Goal: Information Seeking & Learning: Learn about a topic

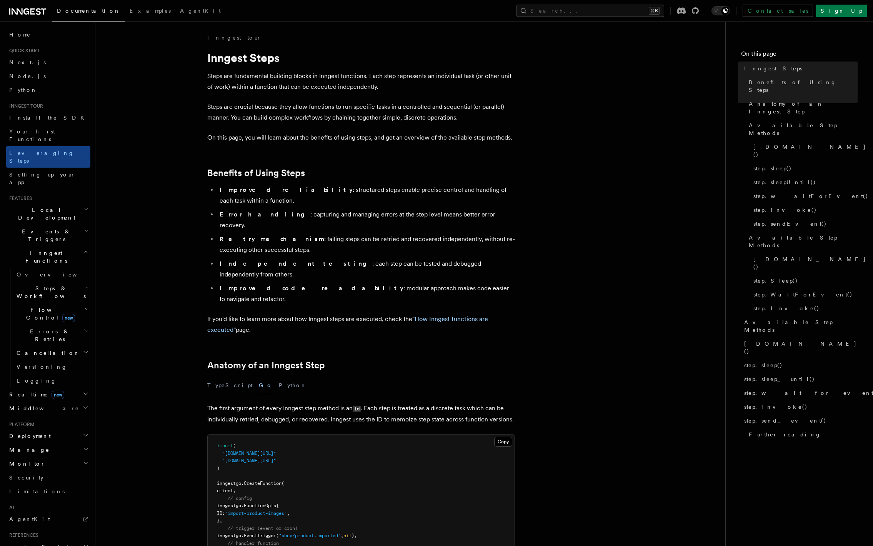
click at [68, 225] on h2 "Events & Triggers" at bounding box center [48, 236] width 84 height 22
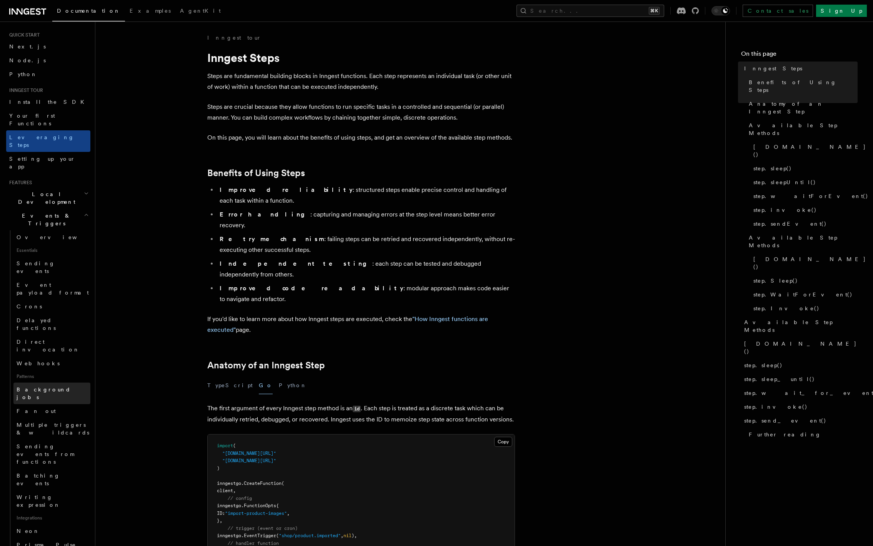
click at [65, 383] on link "Background jobs" at bounding box center [51, 394] width 77 height 22
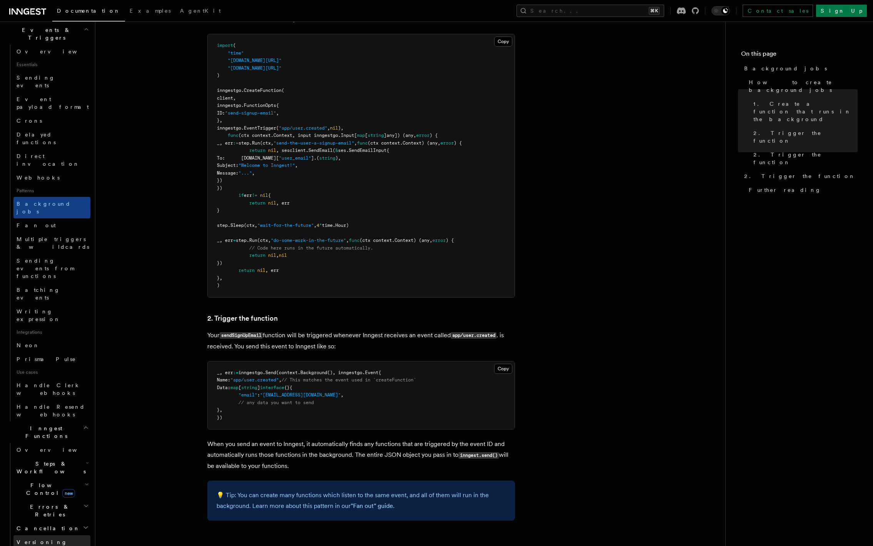
scroll to position [203, 0]
click at [80, 520] on h2 "Cancellation" at bounding box center [51, 527] width 77 height 14
click at [65, 534] on link "Overview" at bounding box center [56, 541] width 70 height 14
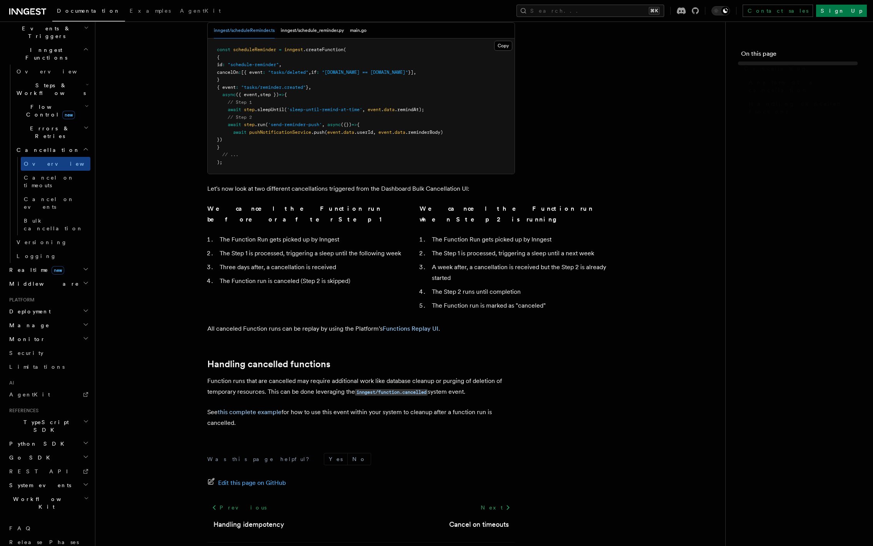
scroll to position [125, 0]
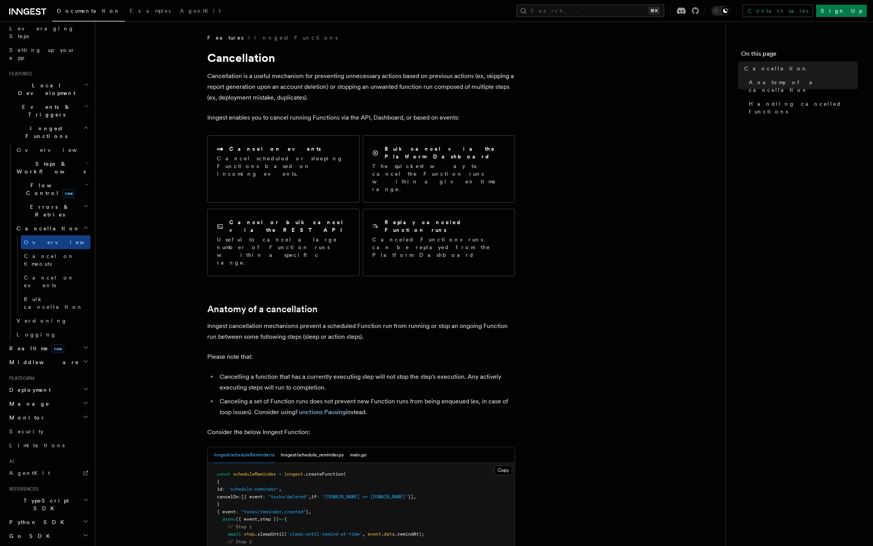
click at [235, 57] on h1 "Cancellation" at bounding box center [361, 58] width 308 height 14
copy h1 "Cancellation"
click at [175, 158] on article "Features Inngest Functions Cancellation Cancellation is a useful mechanism for …" at bounding box center [410, 520] width 605 height 972
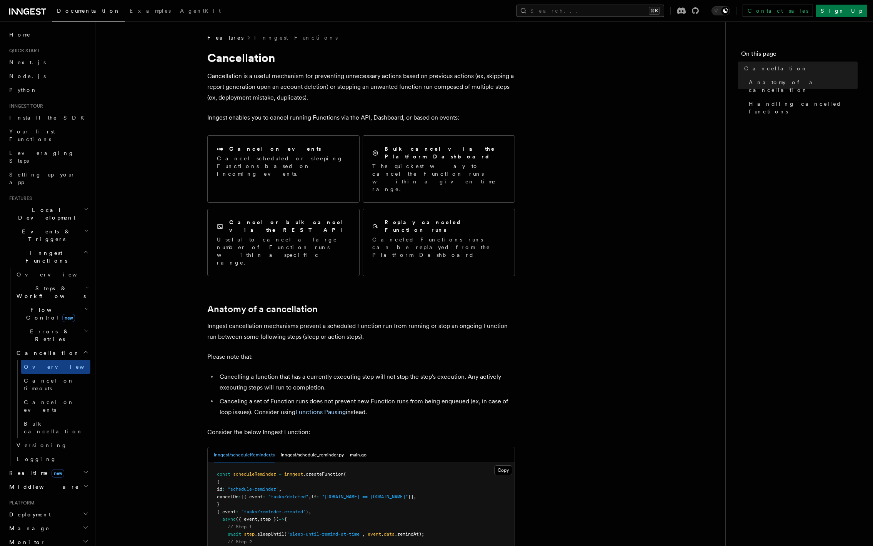
click at [592, 15] on button "Search... ⌘K" at bounding box center [590, 11] width 148 height 12
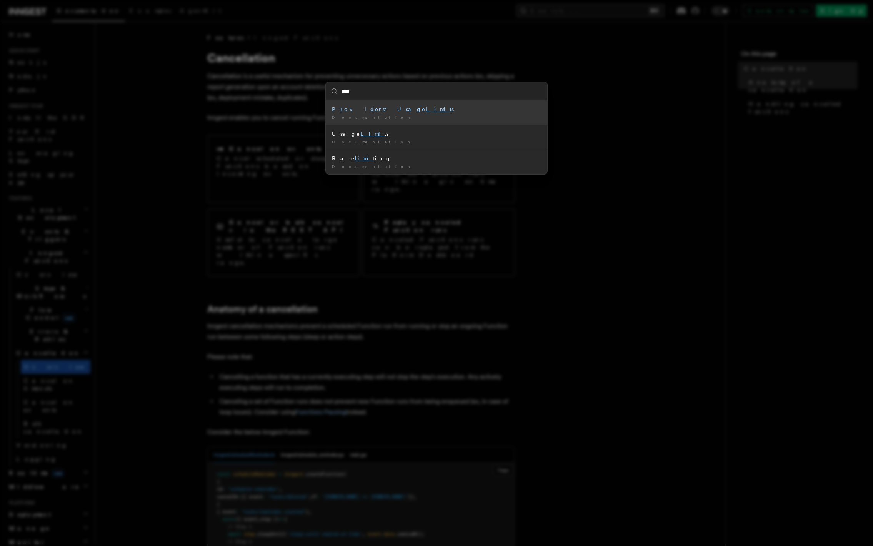
type input "*****"
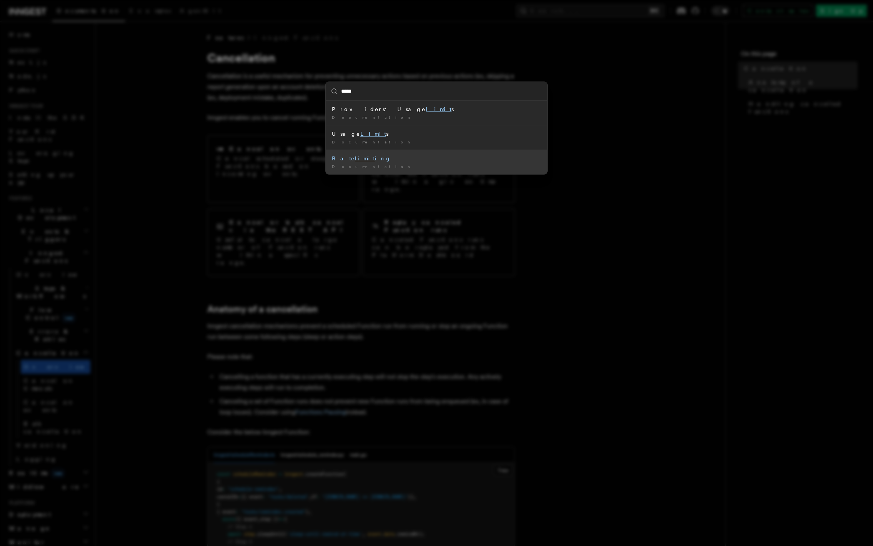
click at [427, 168] on div "Documentation /" at bounding box center [436, 167] width 209 height 6
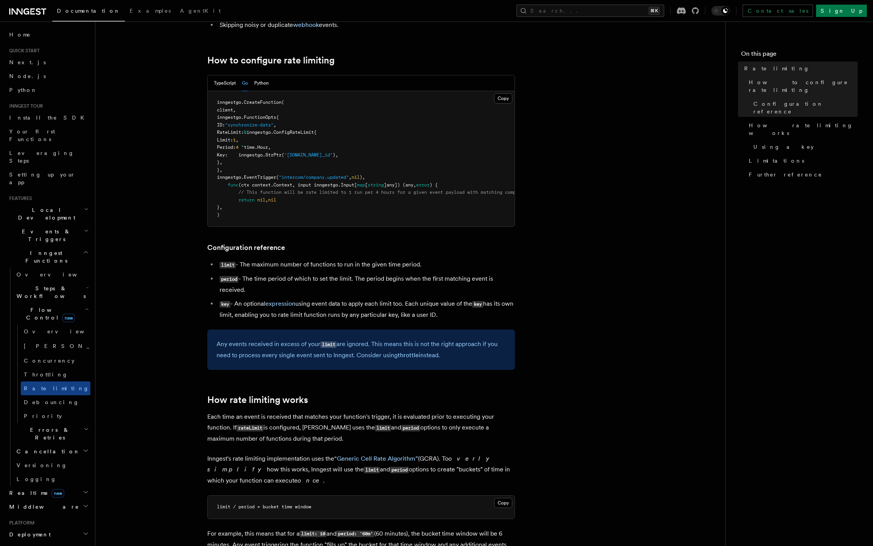
scroll to position [121, 0]
